Goal: Check status

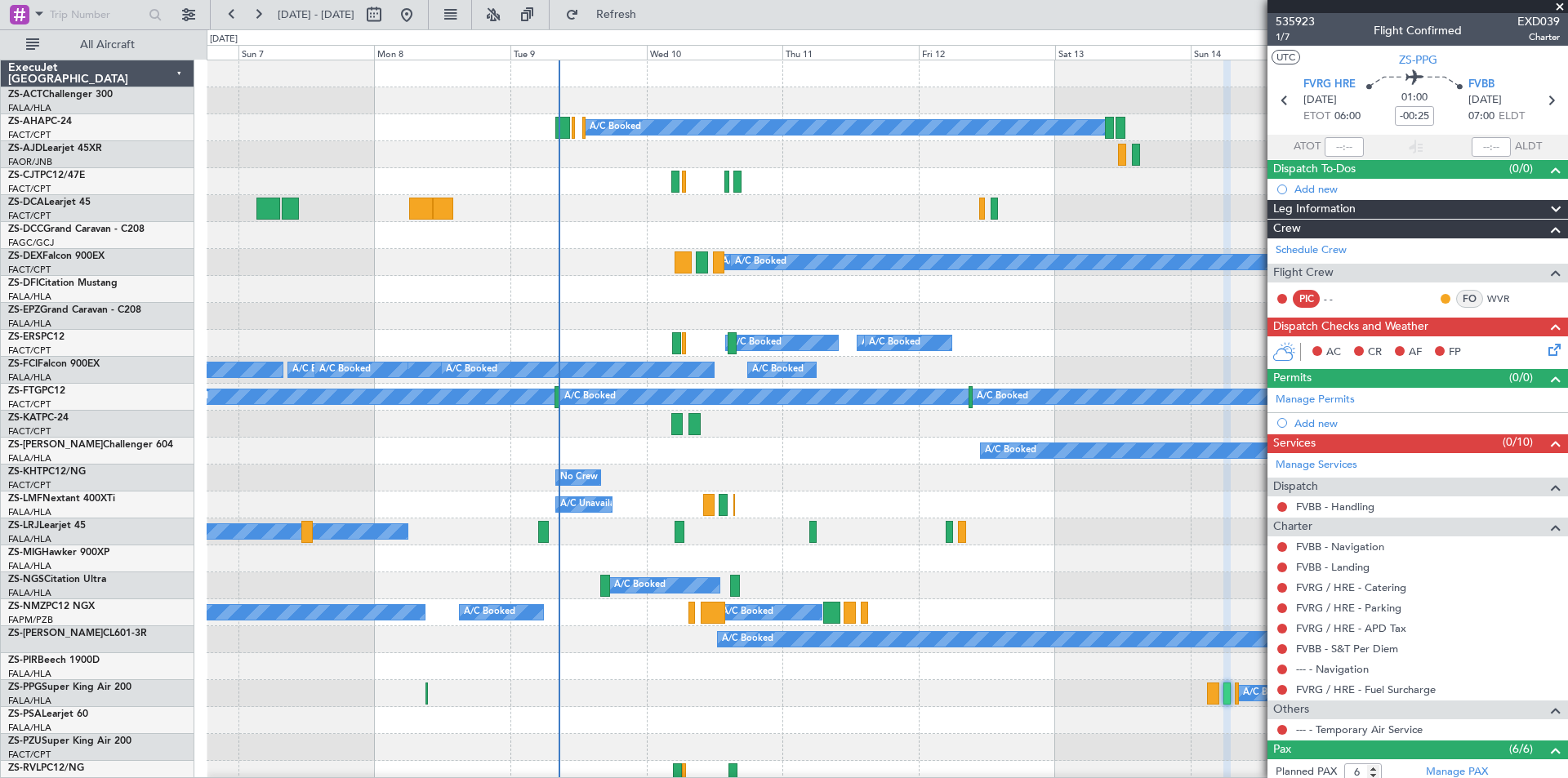
click at [387, 18] on button at bounding box center [374, 15] width 26 height 26
select select "9"
select select "2025"
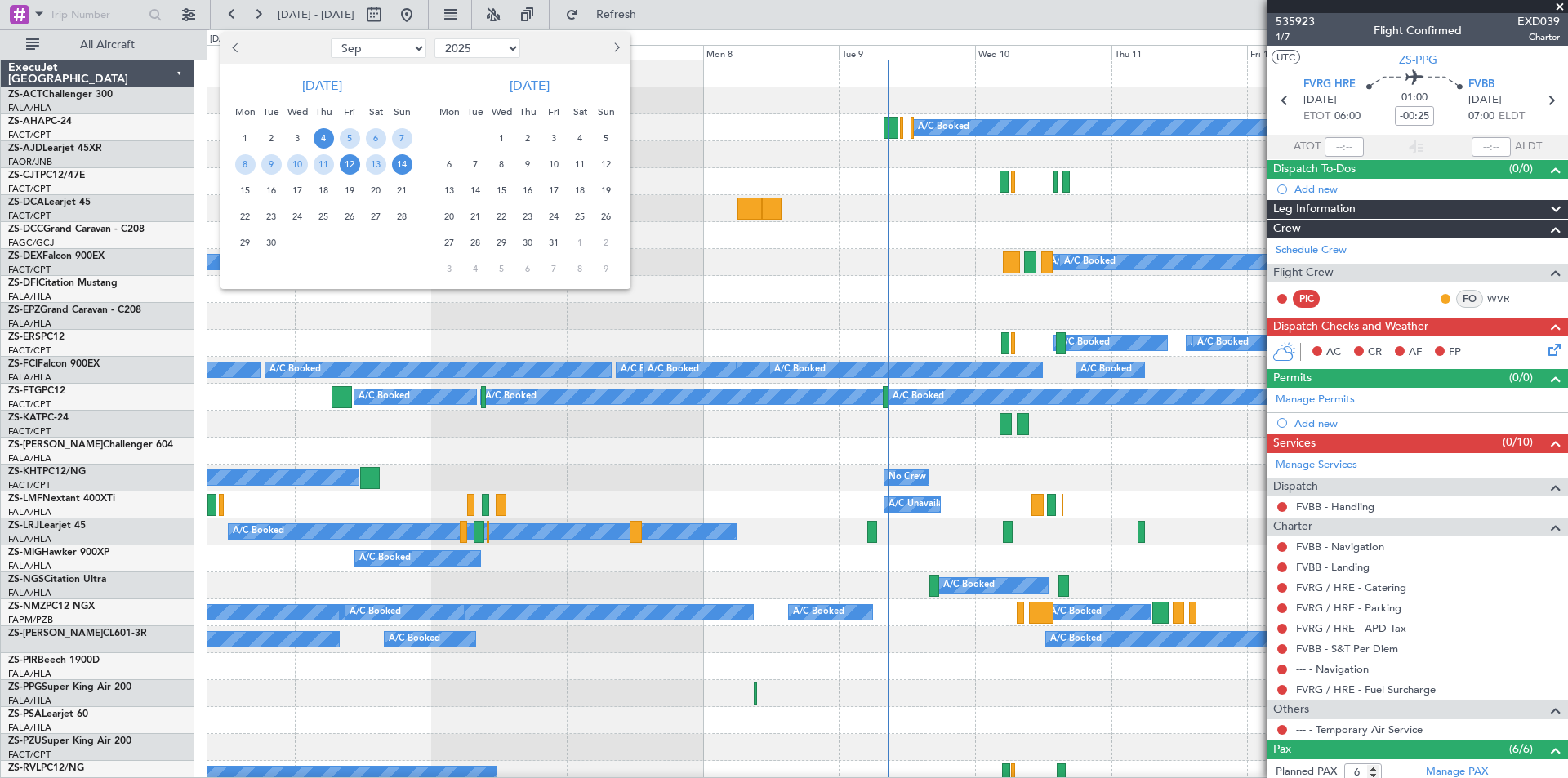
click at [357, 171] on span "12" at bounding box center [350, 165] width 21 height 21
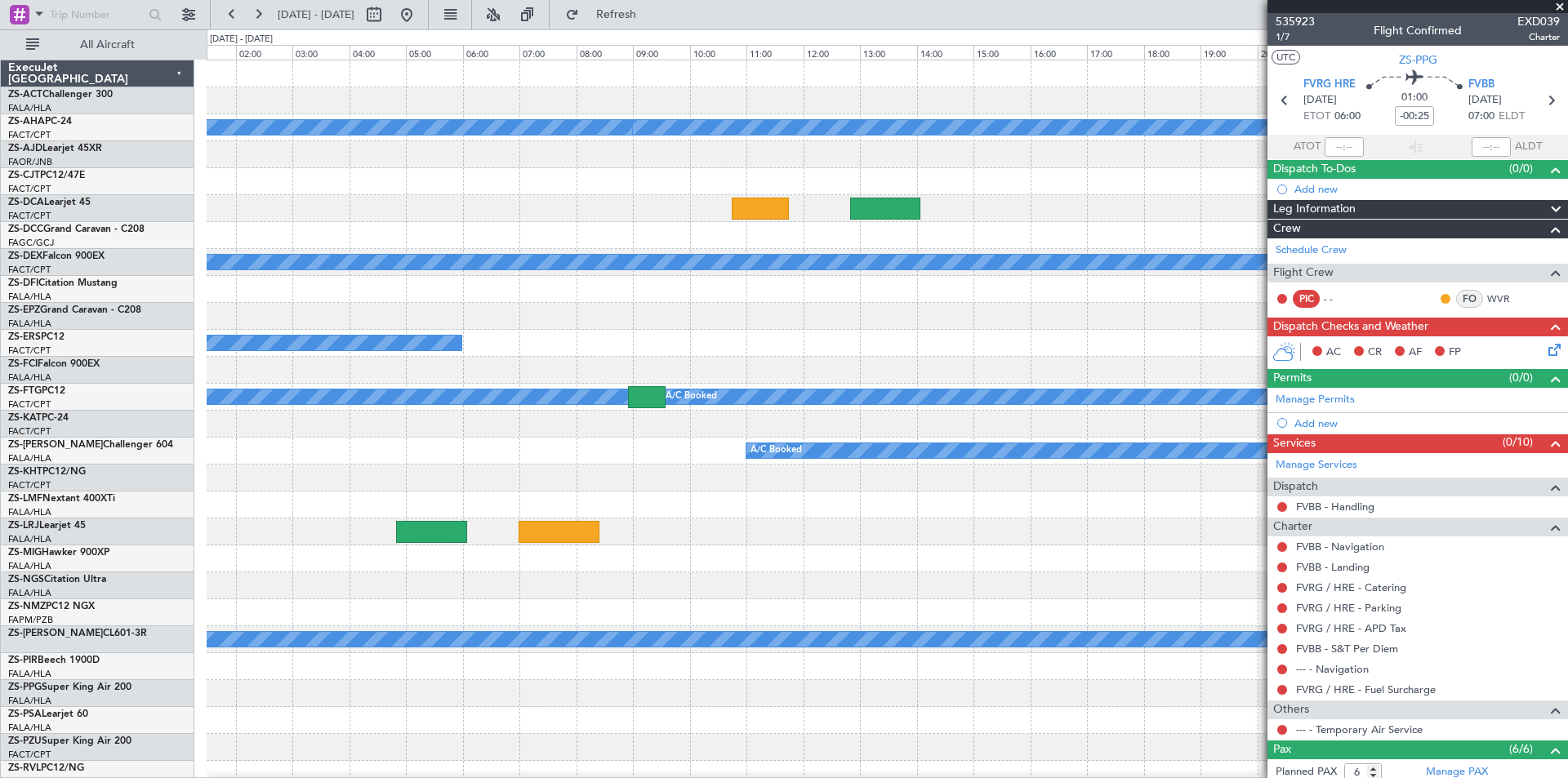
click at [777, 430] on div at bounding box center [888, 423] width 1361 height 27
click at [387, 18] on button at bounding box center [374, 15] width 26 height 26
select select "9"
select select "2025"
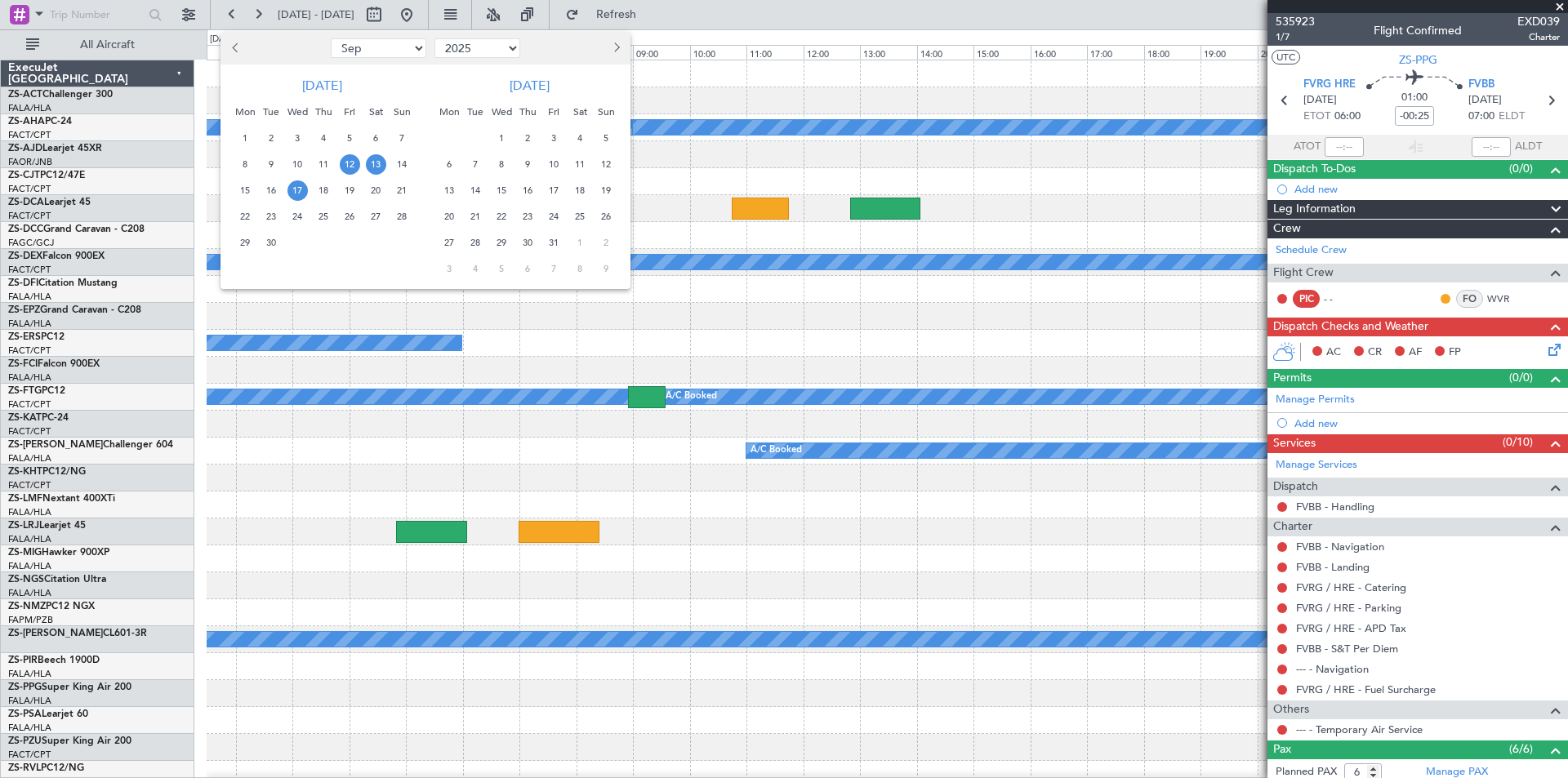
click at [297, 192] on span "17" at bounding box center [298, 191] width 21 height 21
